Goal: Find specific page/section: Find specific page/section

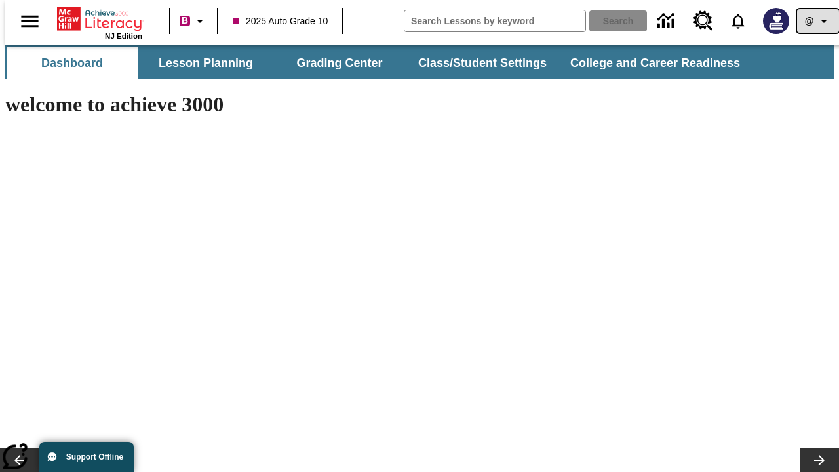
click at [816, 21] on icon "Profile/Settings" at bounding box center [824, 21] width 16 height 16
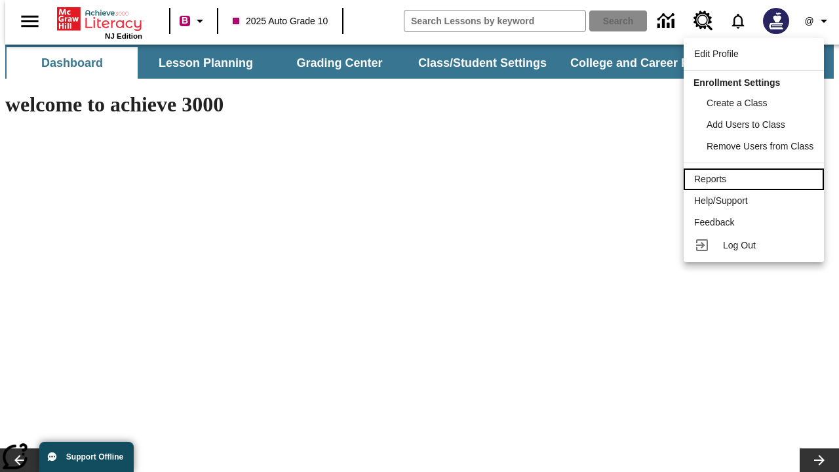
click at [756, 179] on div "Reports" at bounding box center [753, 179] width 119 height 14
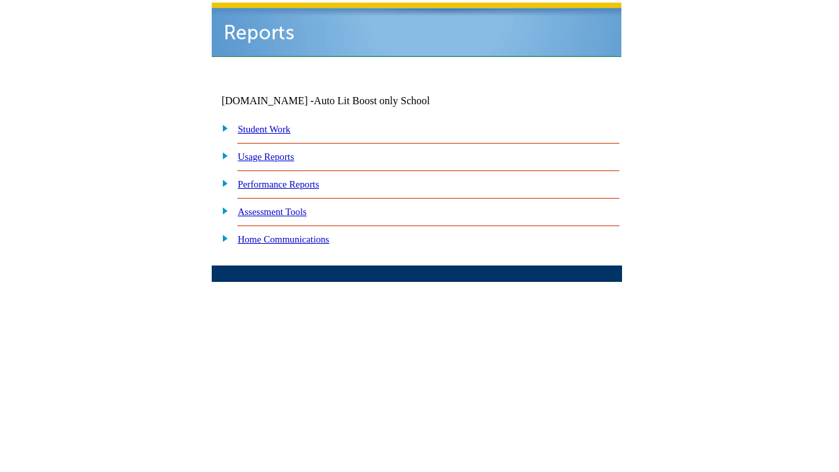
click at [292, 179] on link "Performance Reports" at bounding box center [278, 184] width 81 height 10
